Goal: Task Accomplishment & Management: Manage account settings

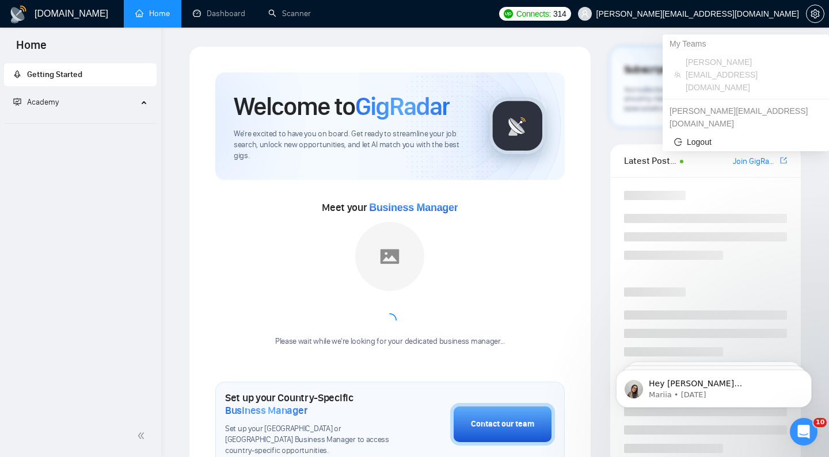
click at [731, 14] on span "[PERSON_NAME][EMAIL_ADDRESS][DOMAIN_NAME]" at bounding box center [697, 14] width 203 height 0
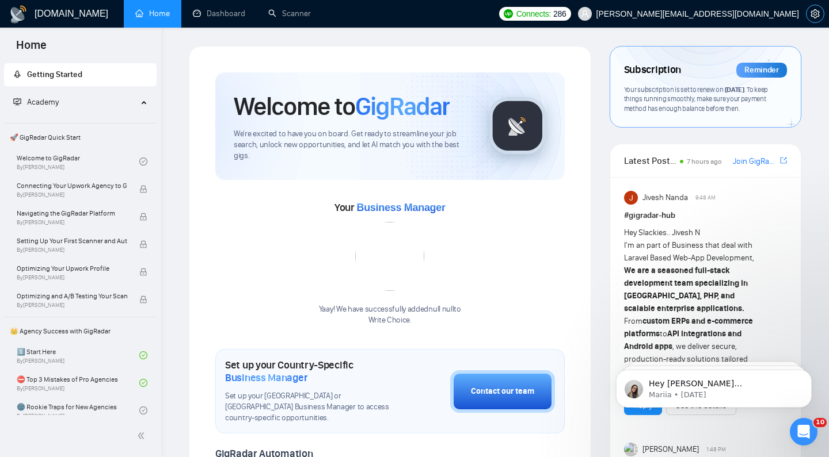
click at [810, 14] on icon "setting" at bounding box center [814, 13] width 9 height 9
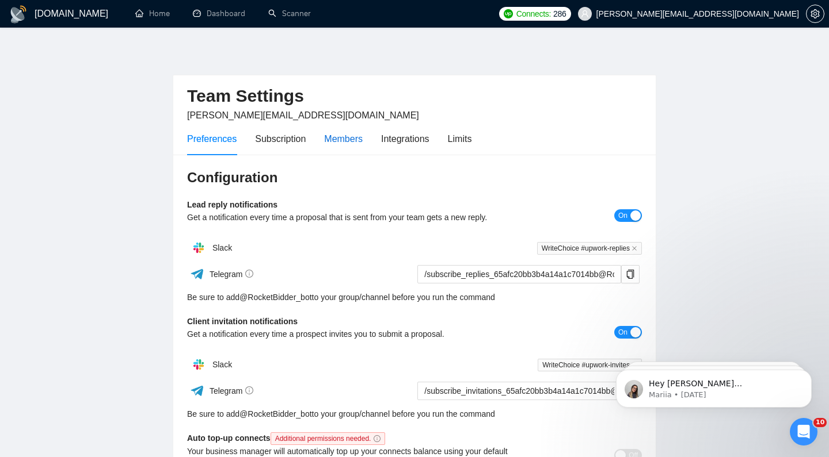
click at [348, 139] on div "Members" at bounding box center [343, 139] width 39 height 14
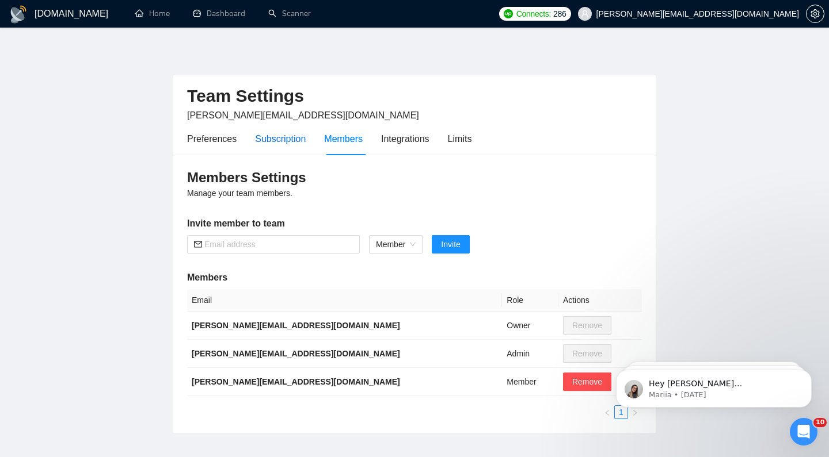
click at [302, 142] on div "Subscription" at bounding box center [280, 139] width 51 height 14
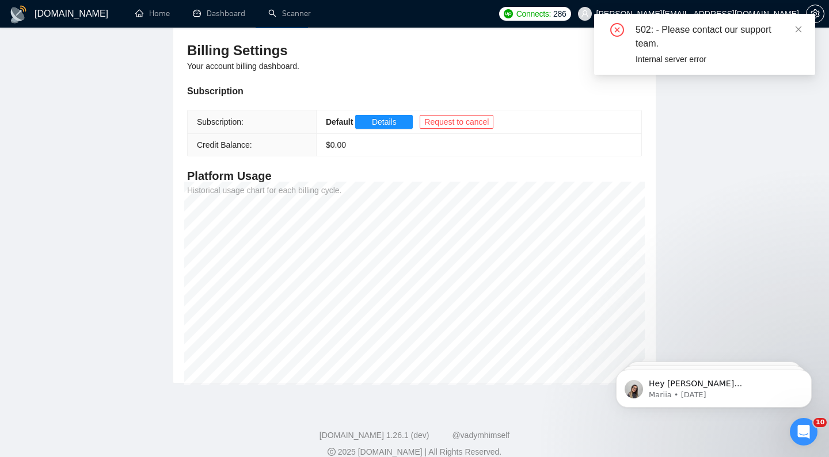
scroll to position [127, 0]
click at [802, 30] on div "502: - Please contact our support team. Internal server error" at bounding box center [704, 44] width 221 height 61
drag, startPoint x: 796, startPoint y: 30, endPoint x: 688, endPoint y: 60, distance: 112.9
click at [796, 30] on icon "close" at bounding box center [798, 29] width 8 height 8
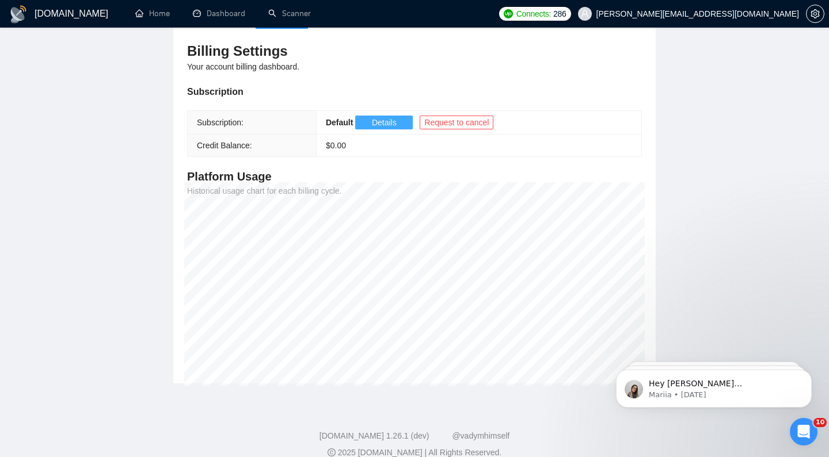
click at [372, 123] on button "Details" at bounding box center [384, 123] width 58 height 14
